Goal: Use online tool/utility: Utilize a website feature to perform a specific function

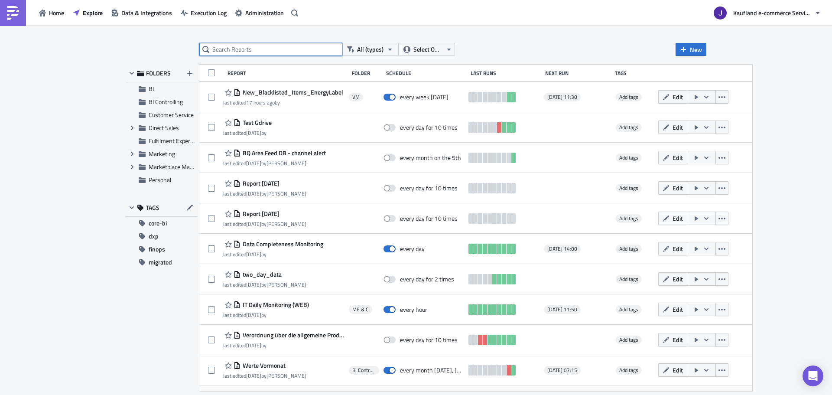
click at [248, 52] on input "text" at bounding box center [270, 49] width 143 height 13
type input "vendor report"
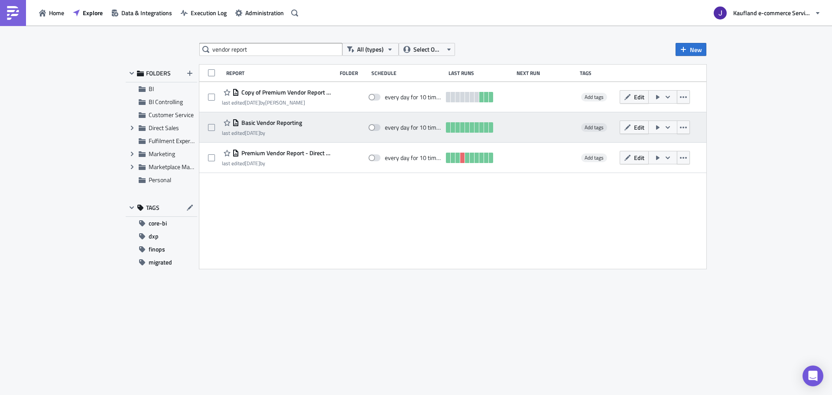
click at [657, 125] on icon "button" at bounding box center [658, 127] width 7 height 7
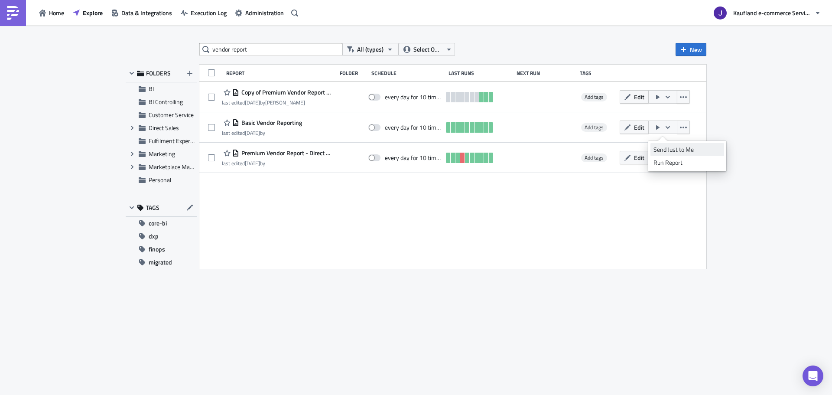
click at [661, 150] on div "Send Just to Me" at bounding box center [688, 149] width 68 height 9
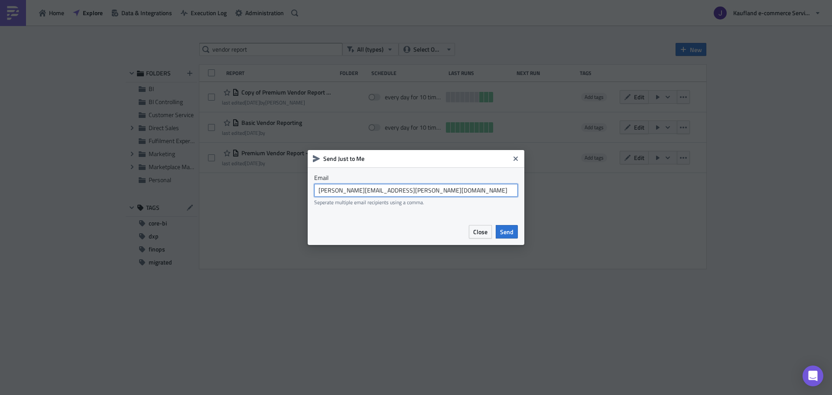
drag, startPoint x: 405, startPoint y: 196, endPoint x: 358, endPoint y: 191, distance: 47.9
click at [358, 191] on input "[PERSON_NAME][EMAIL_ADDRESS][PERSON_NAME][DOMAIN_NAME]" at bounding box center [416, 190] width 204 height 13
type input "[EMAIL_ADDRESS][DOMAIN_NAME]"
click at [505, 231] on span "Send" at bounding box center [506, 231] width 13 height 9
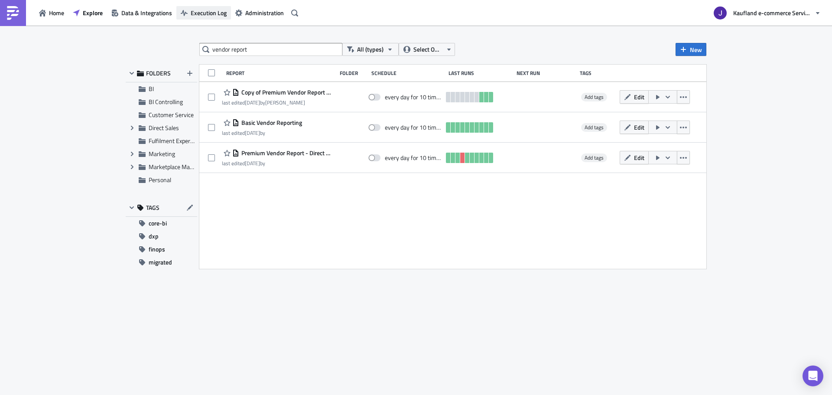
click at [199, 12] on span "Execution Log" at bounding box center [209, 12] width 36 height 9
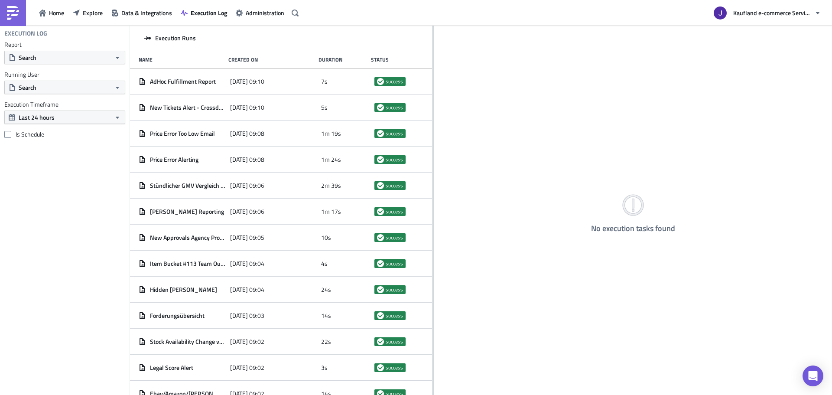
drag, startPoint x: 271, startPoint y: 134, endPoint x: 433, endPoint y: 138, distance: 161.7
click at [433, 138] on div at bounding box center [433, 211] width 1 height 371
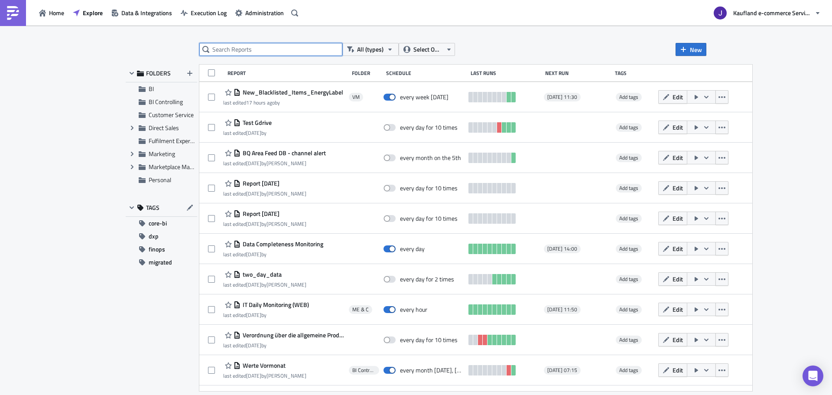
click at [298, 48] on input "text" at bounding box center [270, 49] width 143 height 13
type input "vendor"
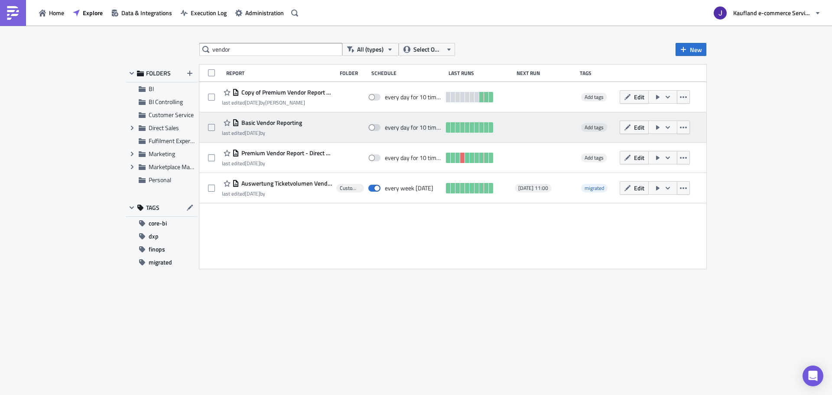
click at [663, 125] on button "button" at bounding box center [662, 127] width 29 height 13
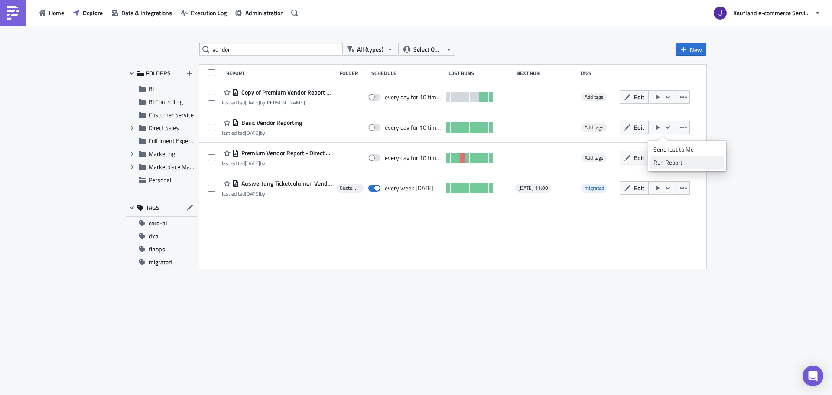
click at [665, 160] on div "Run Report" at bounding box center [688, 162] width 68 height 9
